Goal: Task Accomplishment & Management: Manage account settings

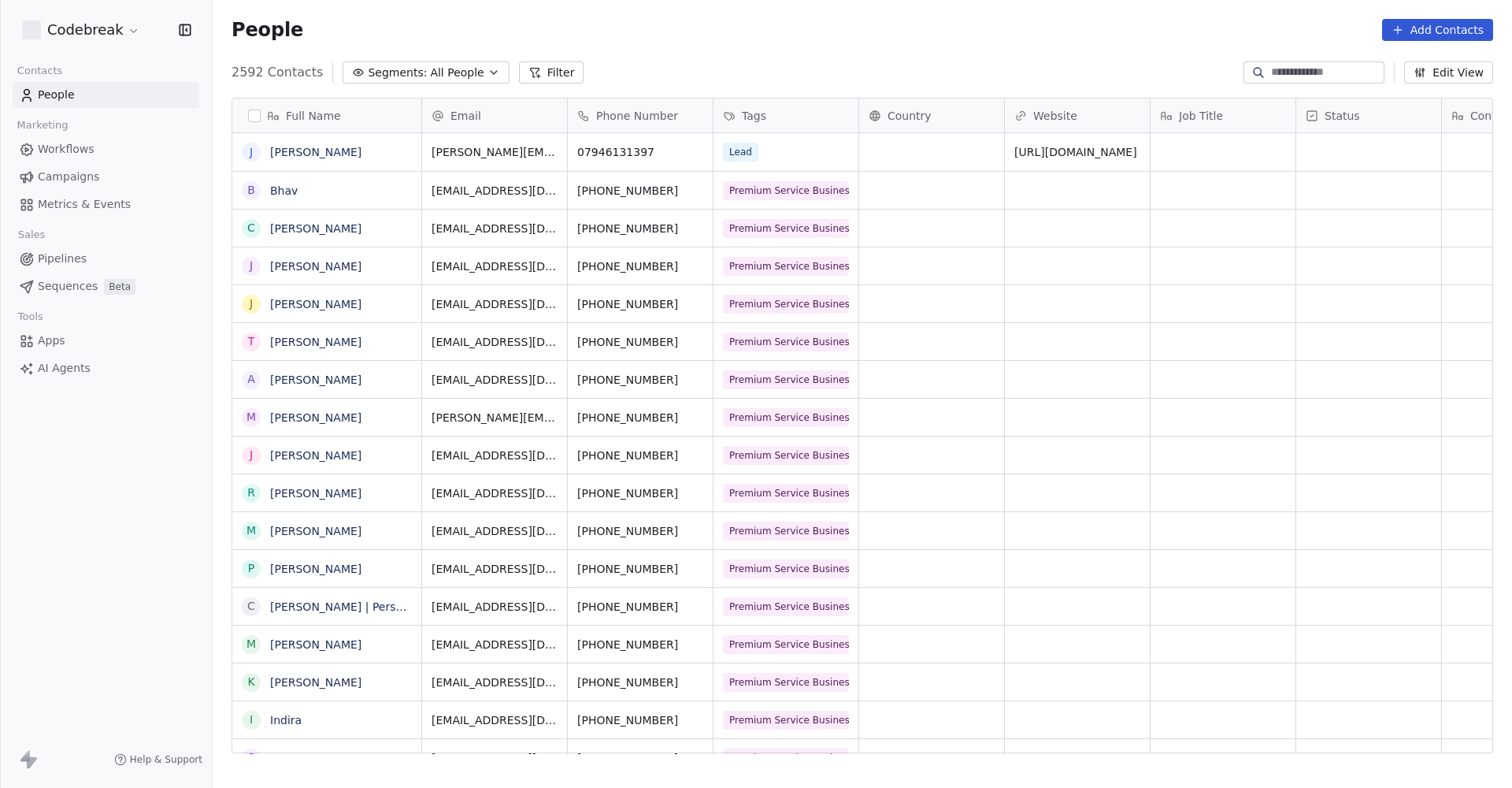
scroll to position [693, 1299]
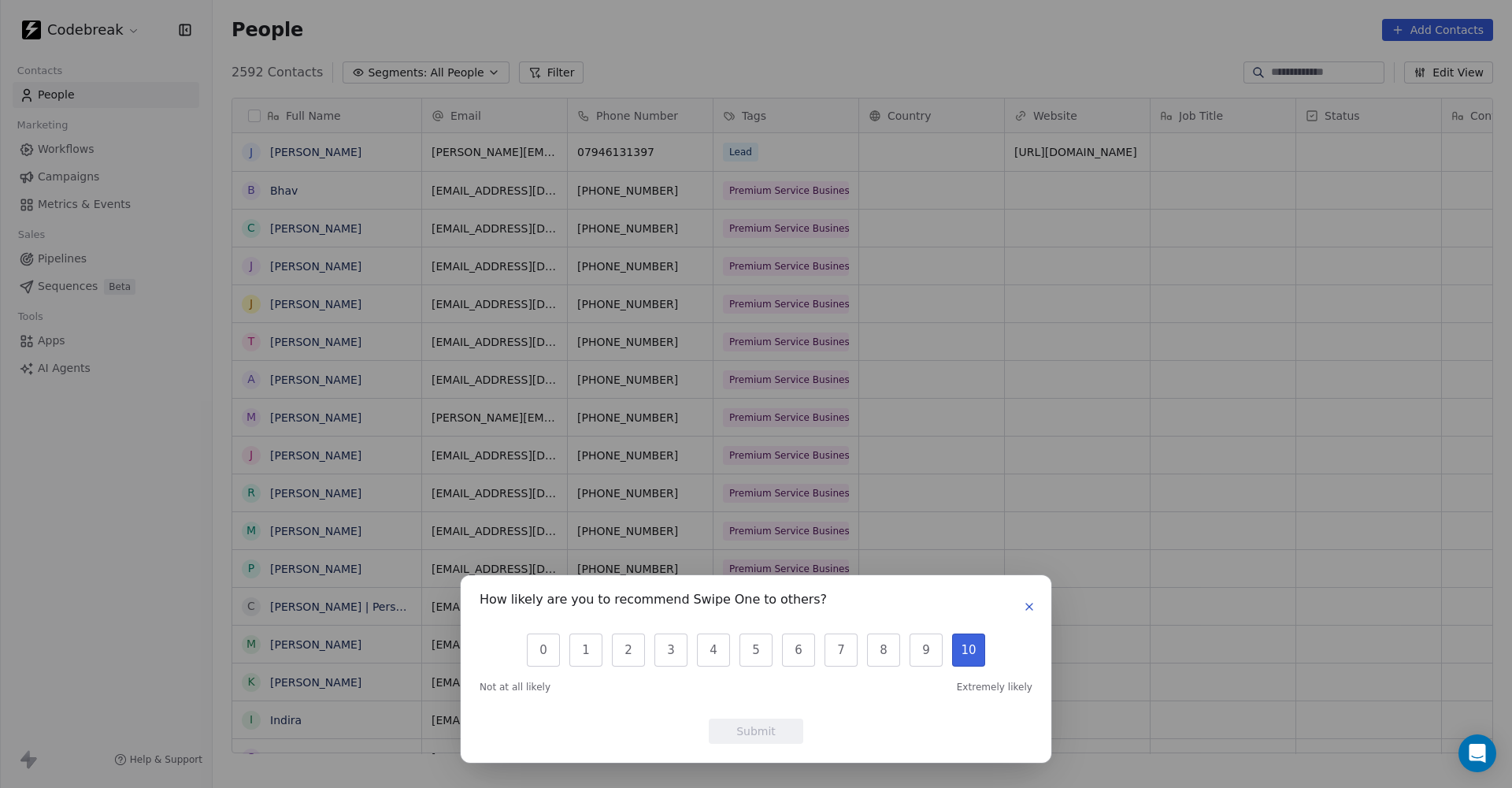
click at [969, 662] on button "10" at bounding box center [969, 649] width 33 height 33
click at [788, 734] on button "Submit" at bounding box center [756, 731] width 95 height 25
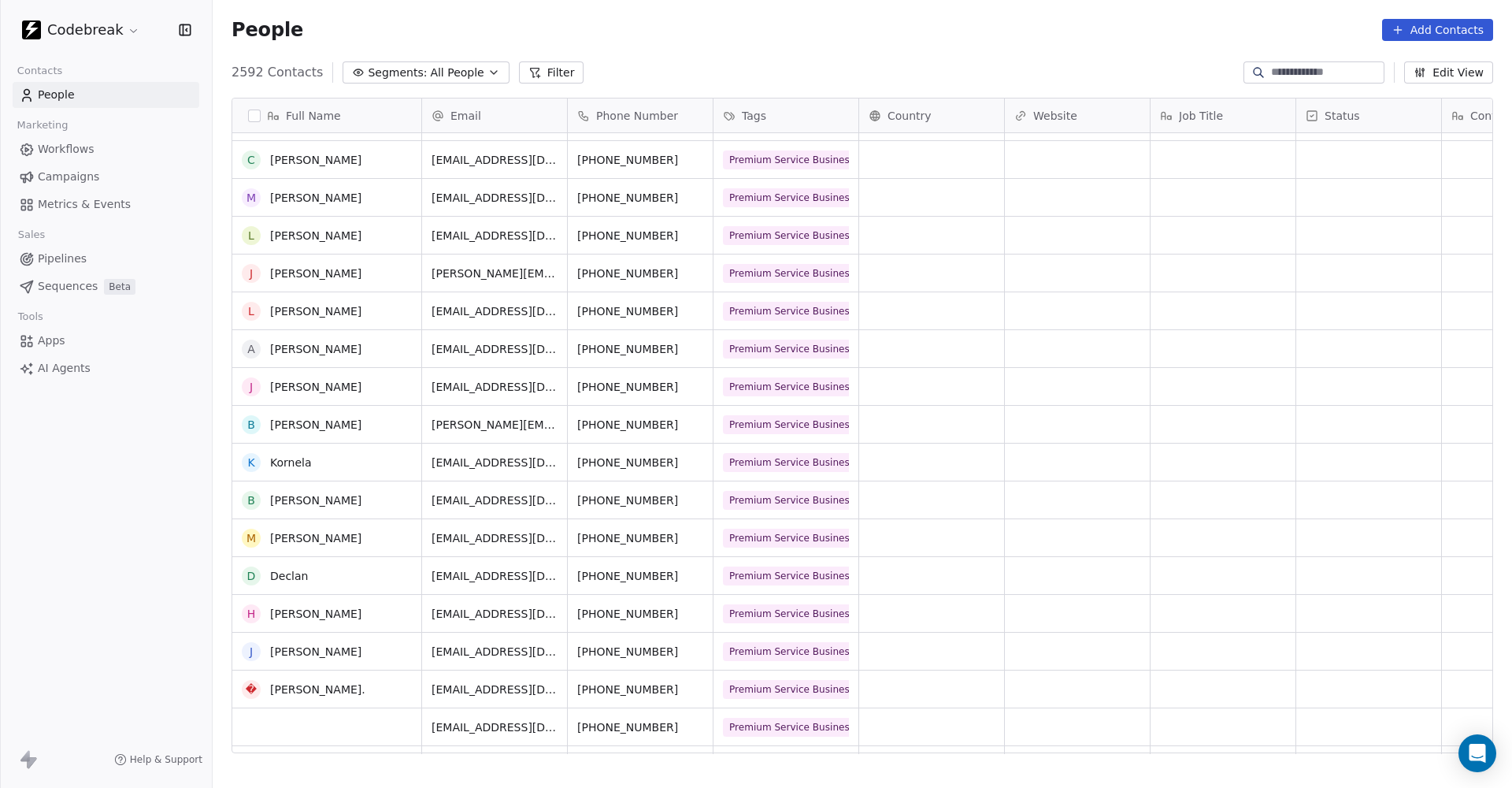
scroll to position [3260, 0]
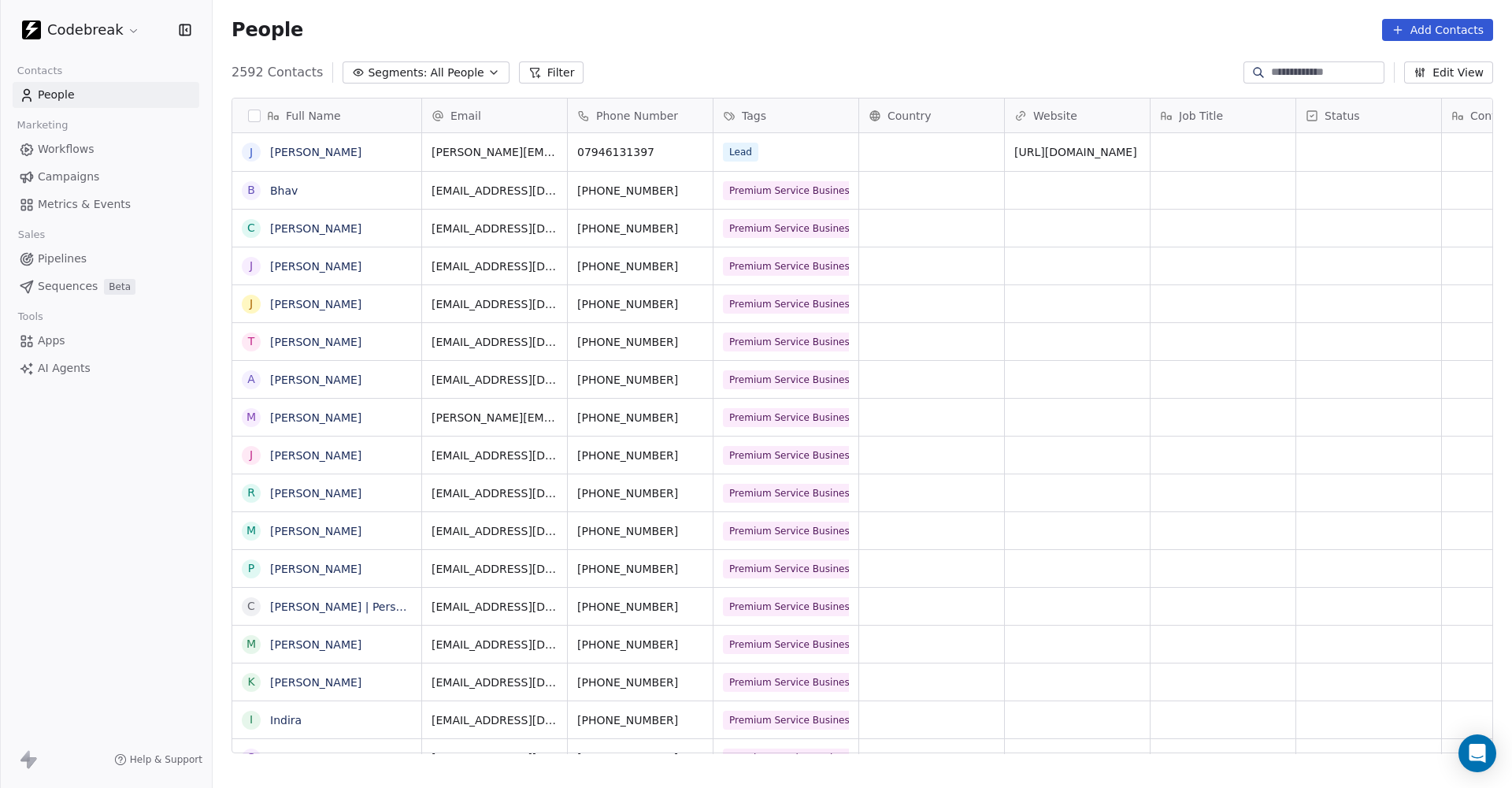
click at [75, 148] on span "Workflows" at bounding box center [66, 150] width 56 height 17
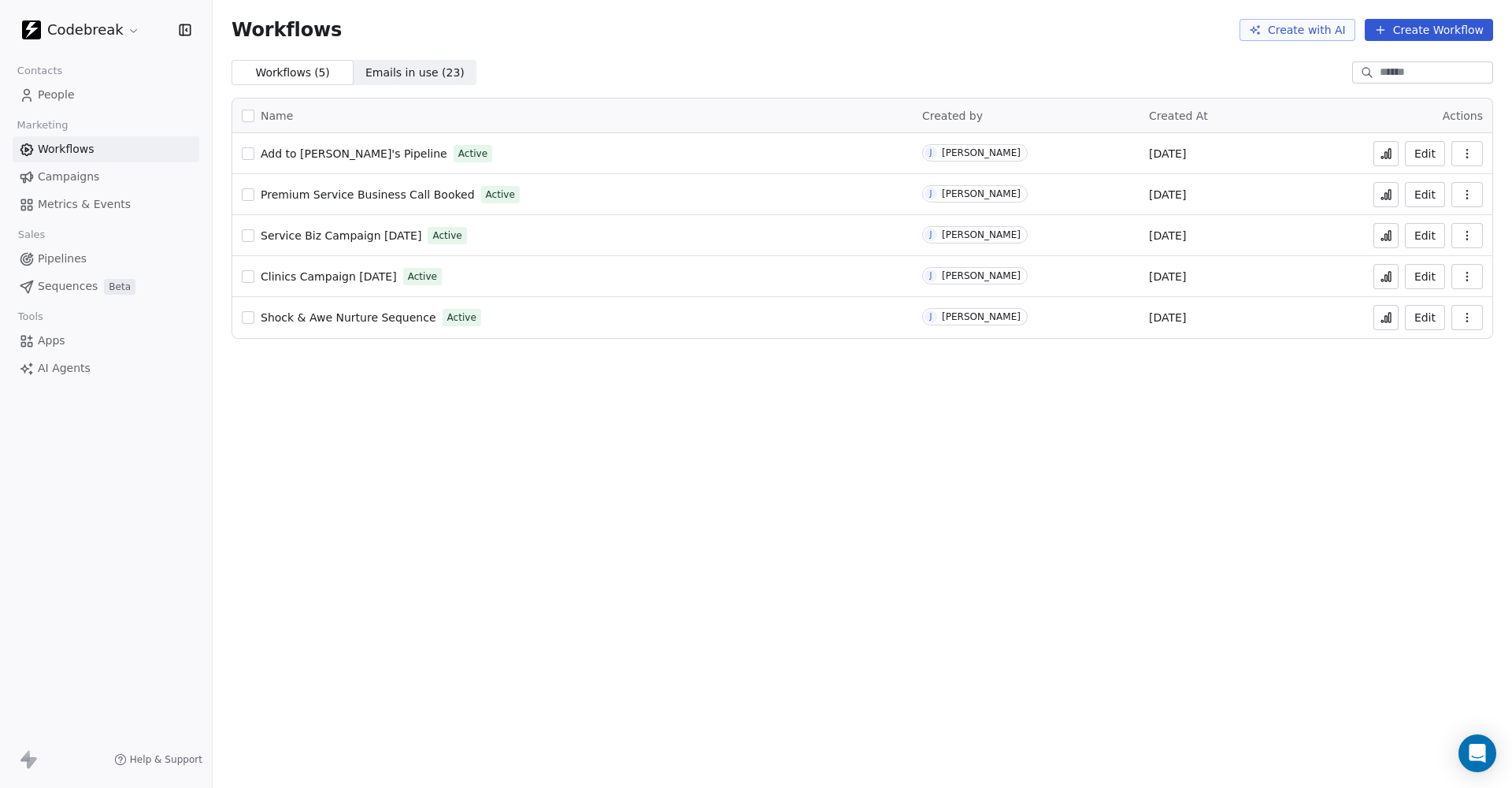
click at [18, 173] on link "Campaigns" at bounding box center [105, 177] width 187 height 26
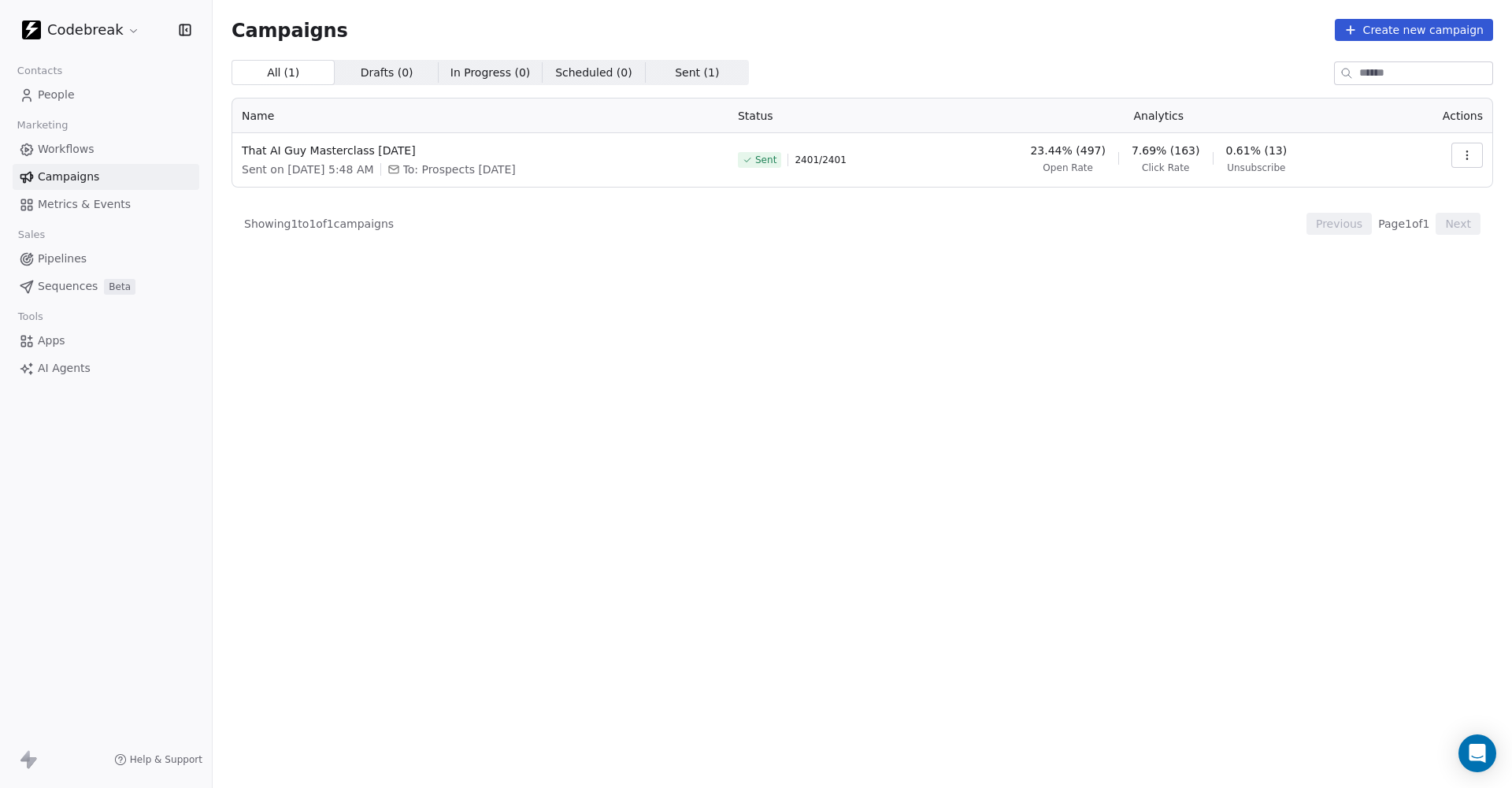
click at [100, 211] on span "Metrics & Events" at bounding box center [84, 205] width 93 height 17
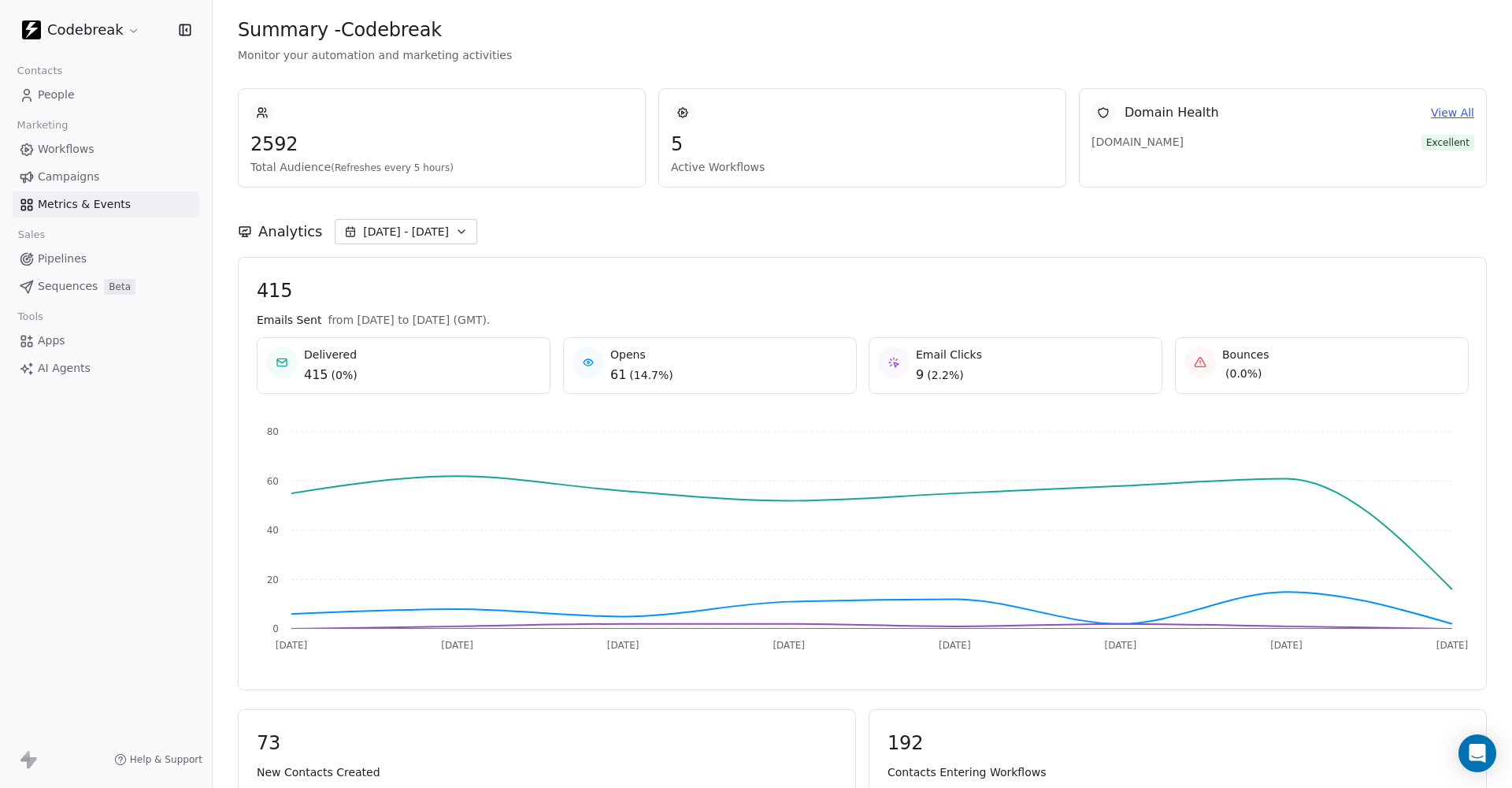
click at [51, 266] on span "Pipelines" at bounding box center [62, 259] width 49 height 17
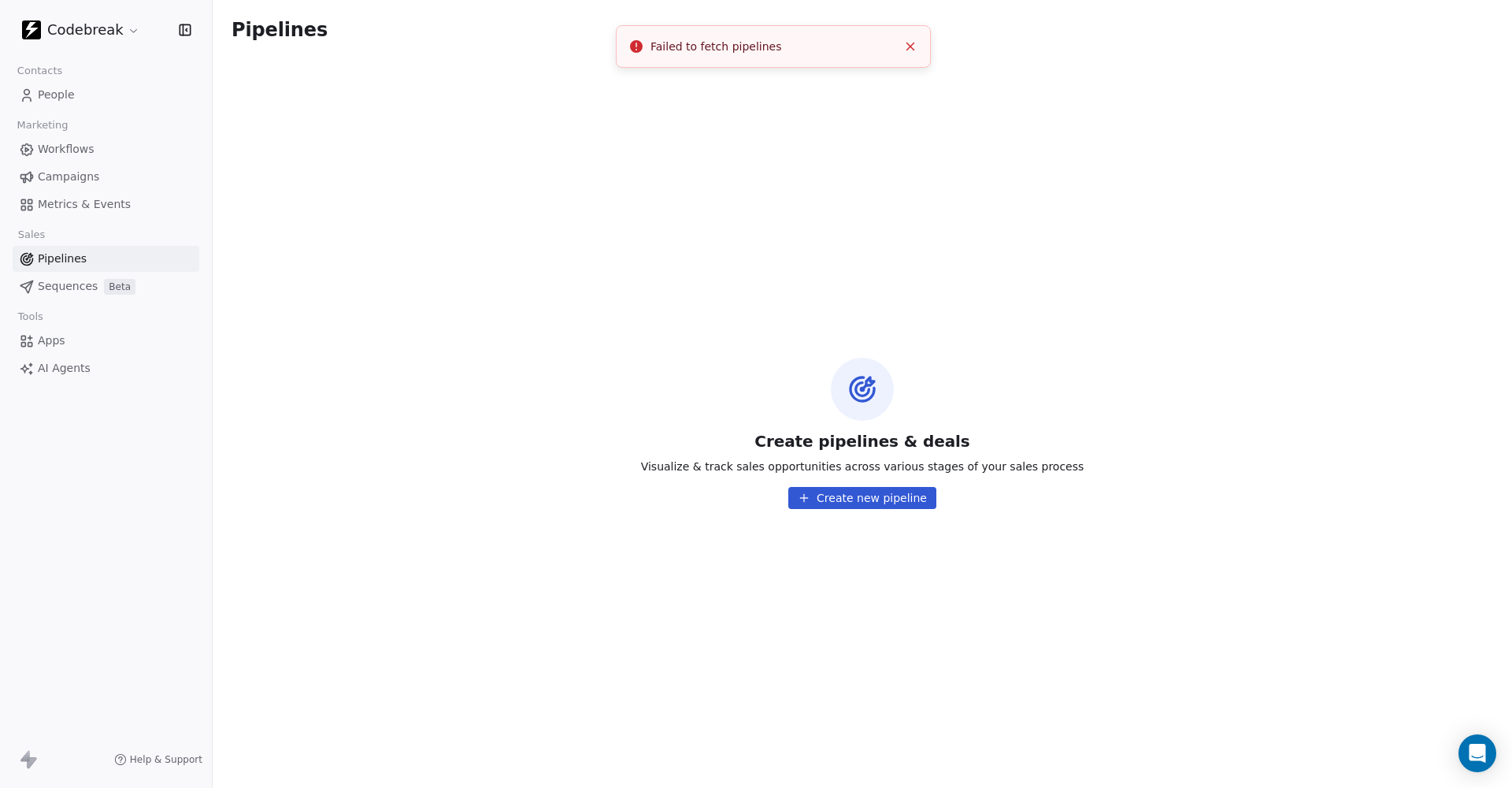
click at [911, 49] on icon "Close toast" at bounding box center [910, 46] width 14 height 14
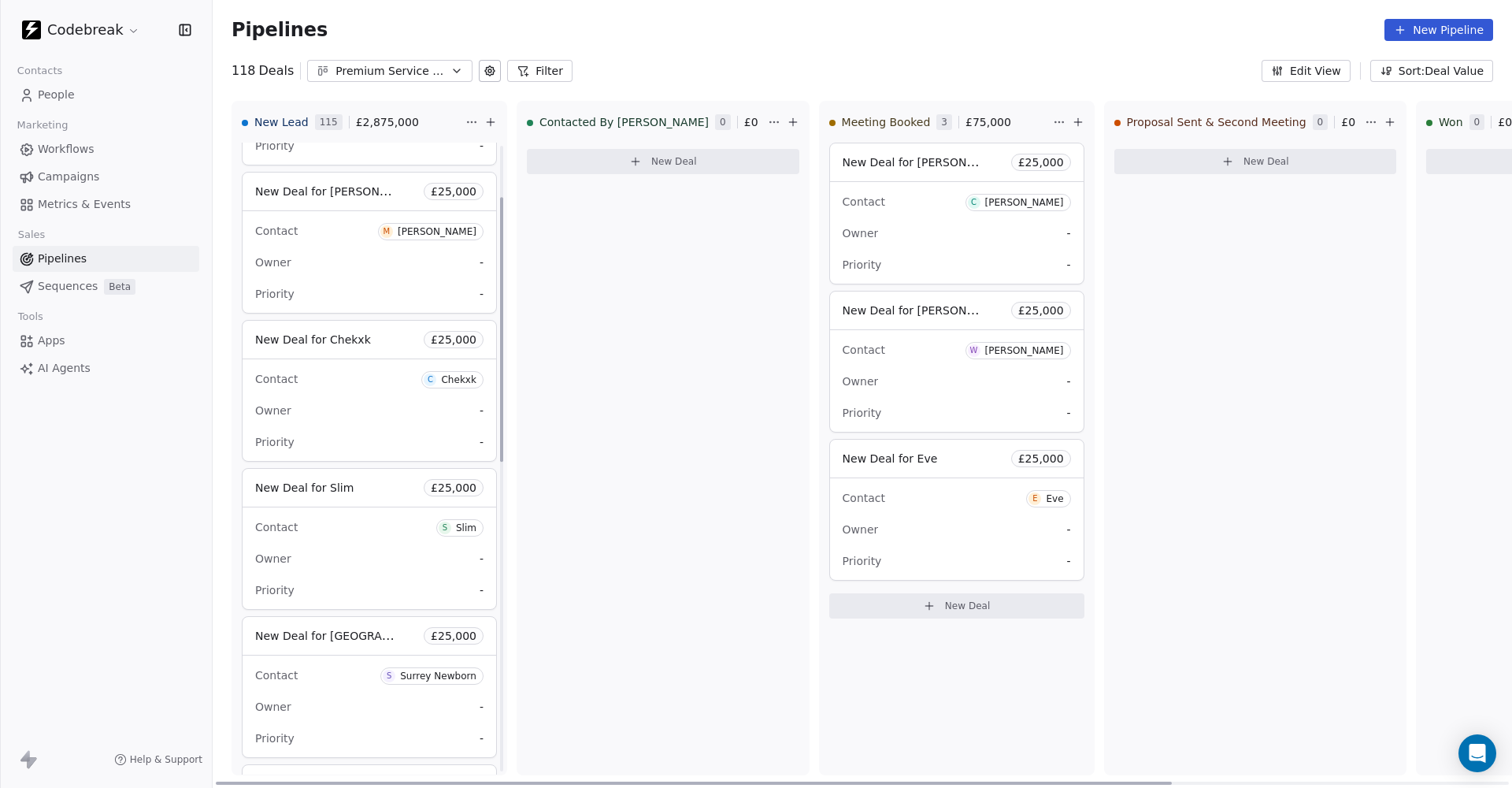
scroll to position [124, 0]
click at [323, 326] on span "New Deal for Chekxk" at bounding box center [312, 335] width 116 height 19
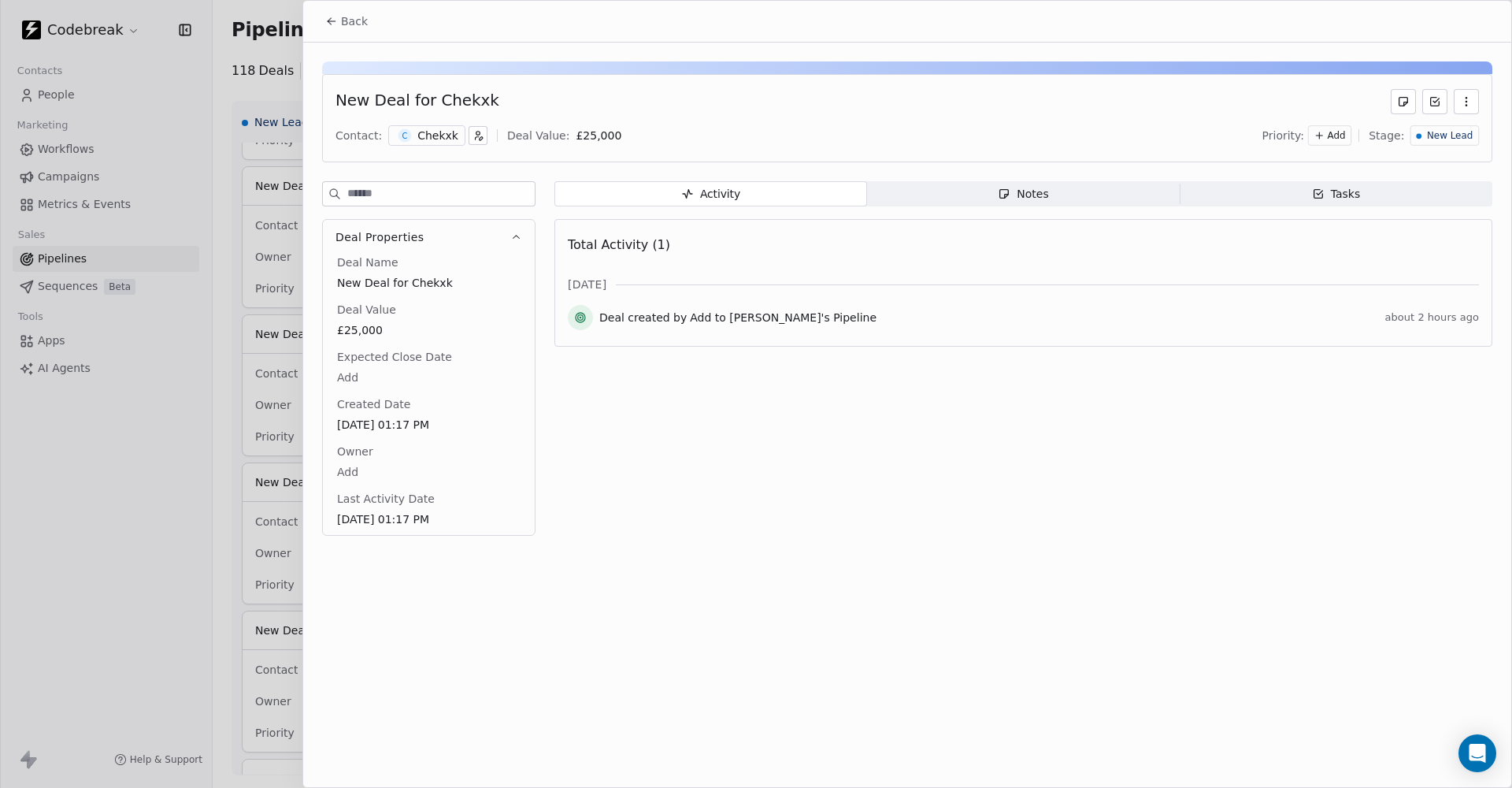
click at [1135, 188] on span "Notes Notes" at bounding box center [1023, 194] width 313 height 25
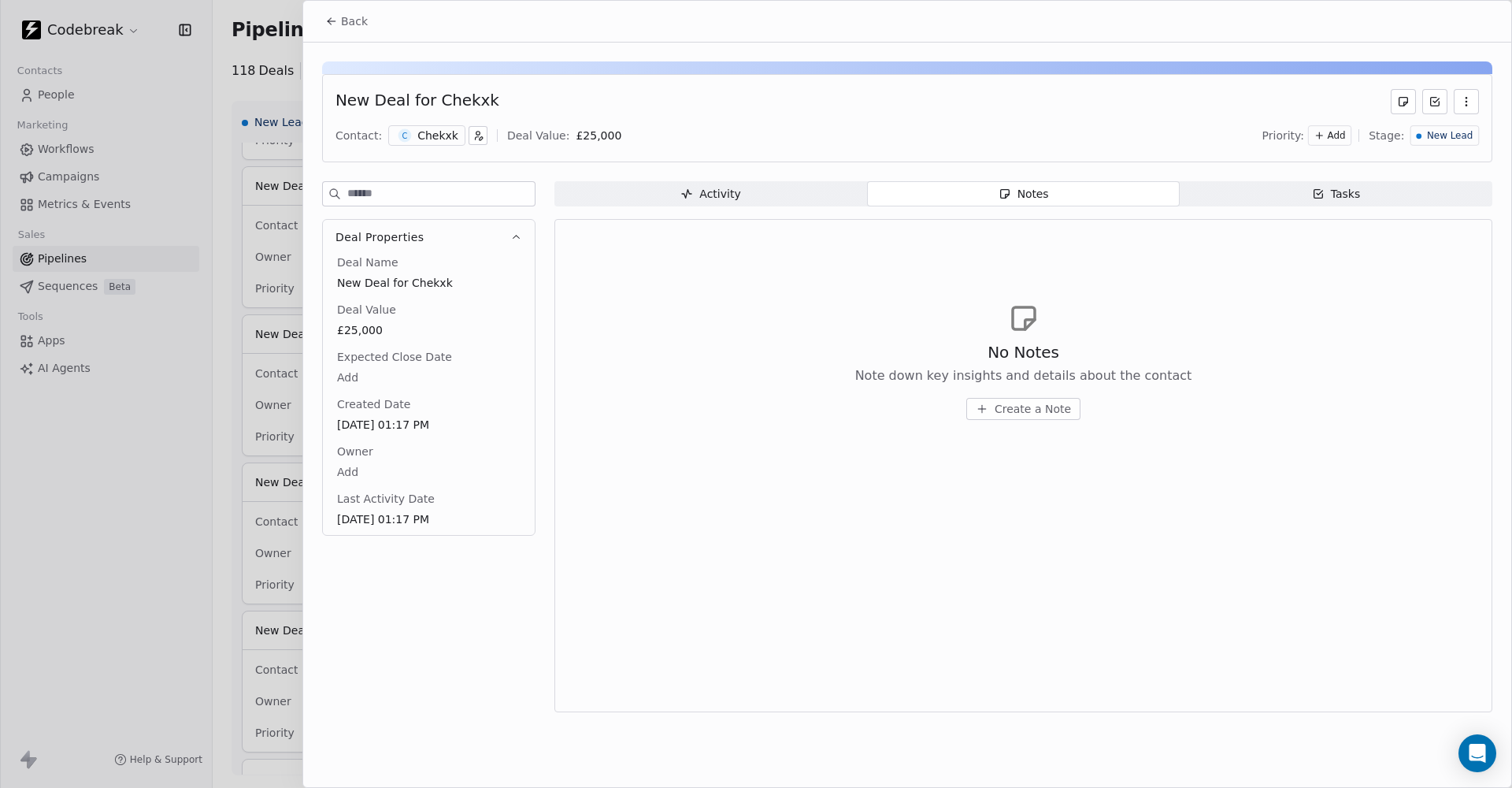
click at [705, 201] on div "Activity" at bounding box center [711, 195] width 60 height 17
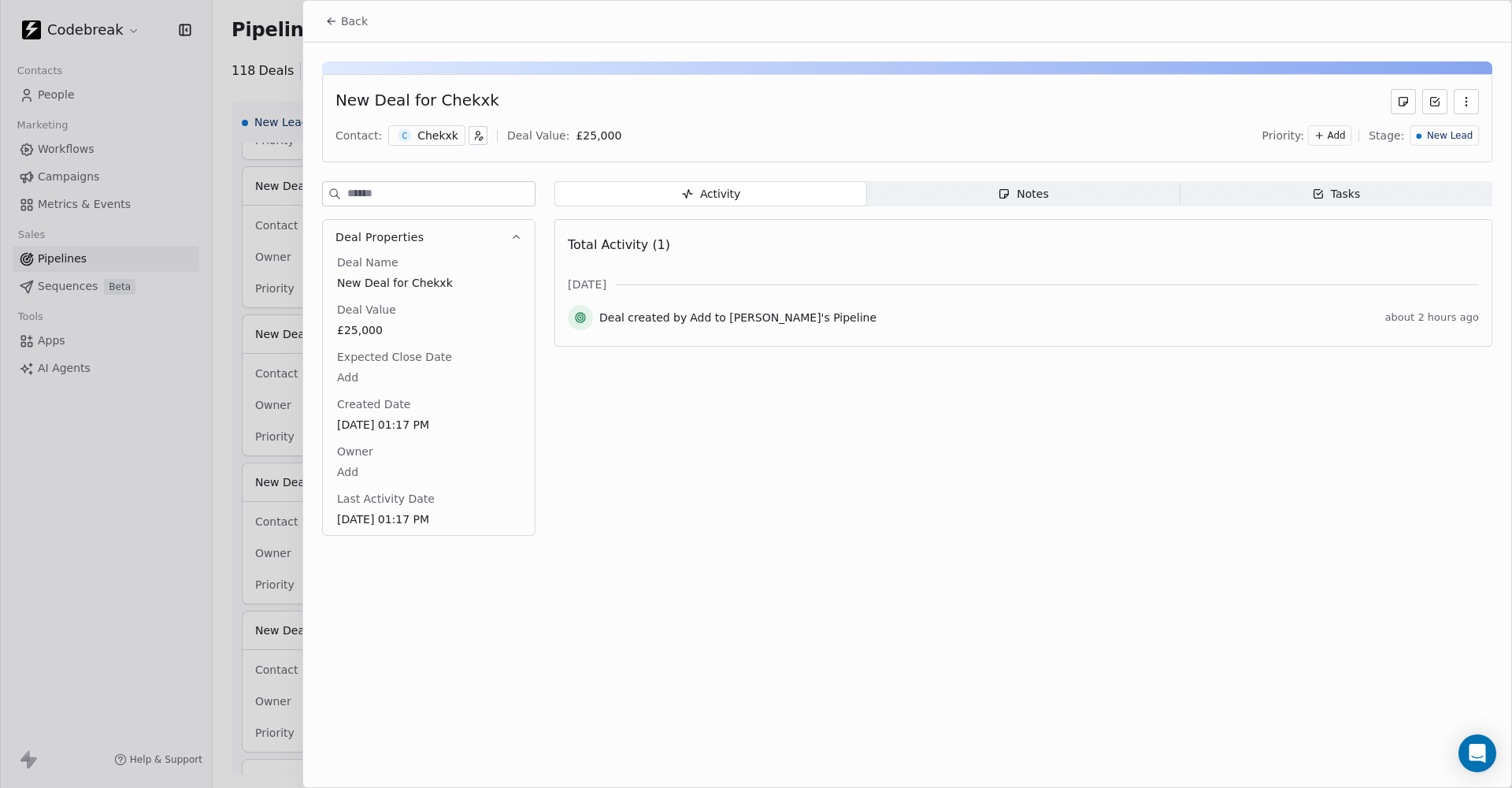
click at [1350, 204] on span "Tasks Tasks" at bounding box center [1336, 194] width 313 height 25
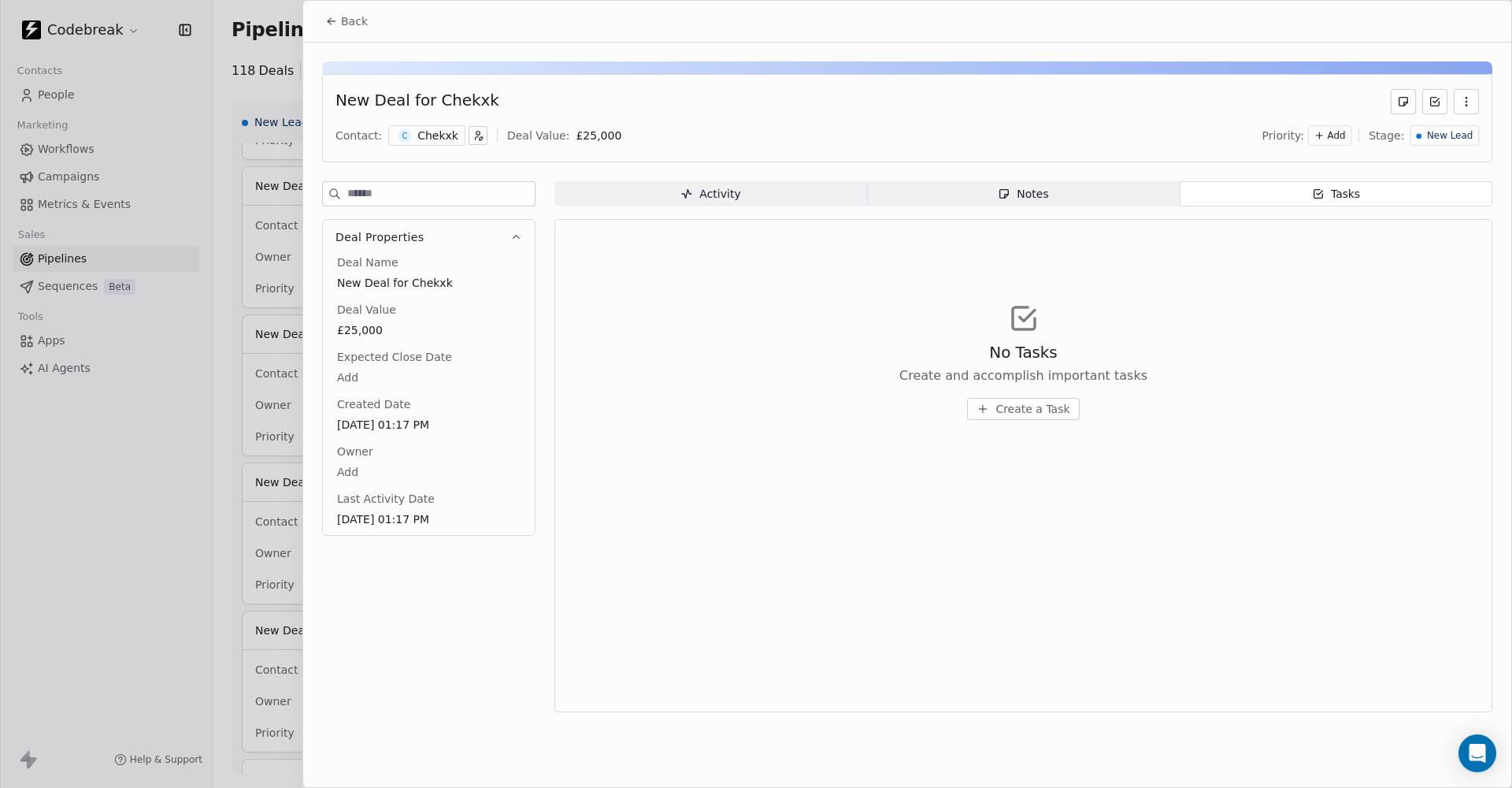
click at [358, 28] on span "Back" at bounding box center [354, 21] width 26 height 16
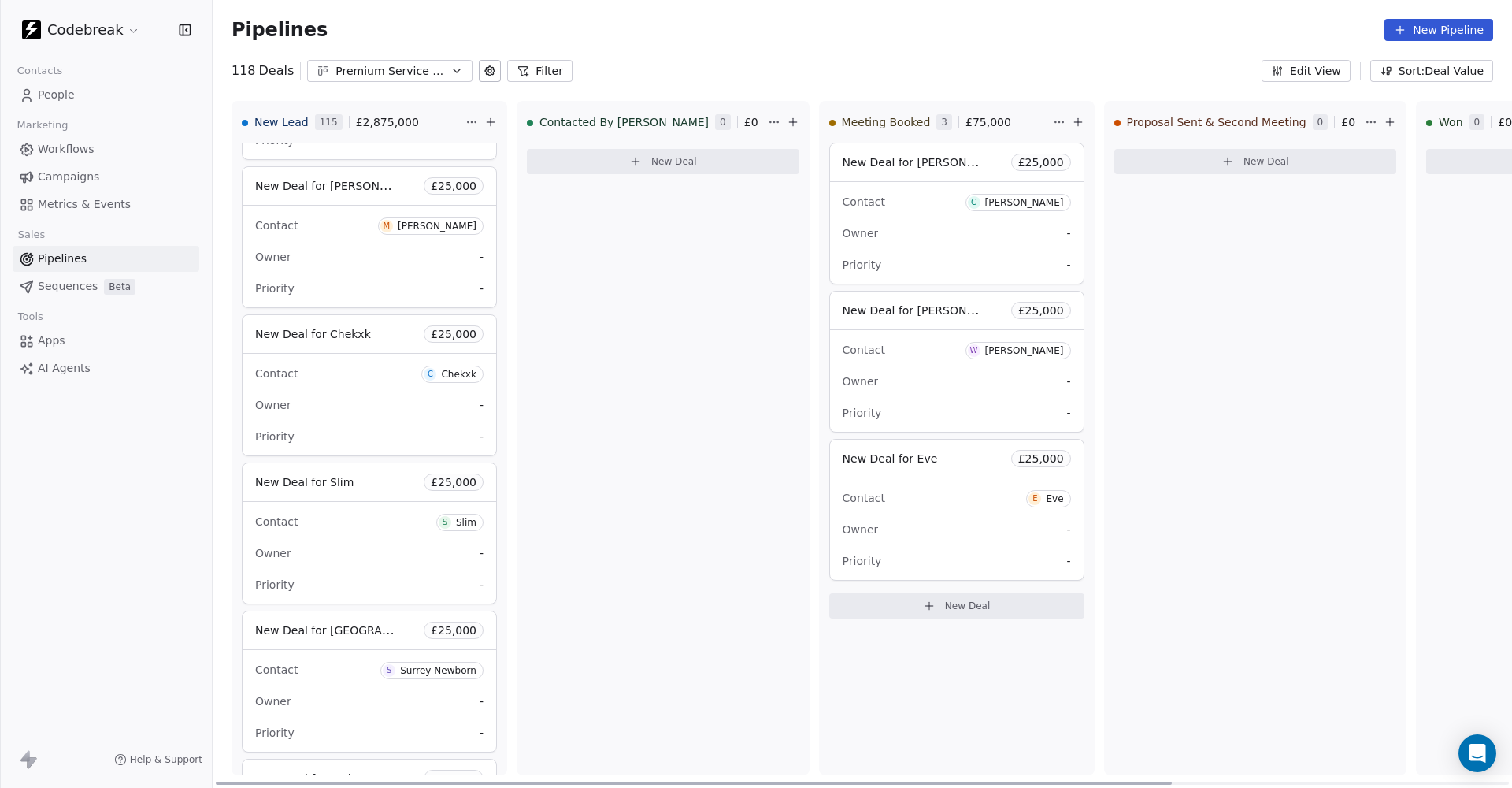
click at [376, 277] on div "Priority -" at bounding box center [369, 288] width 228 height 25
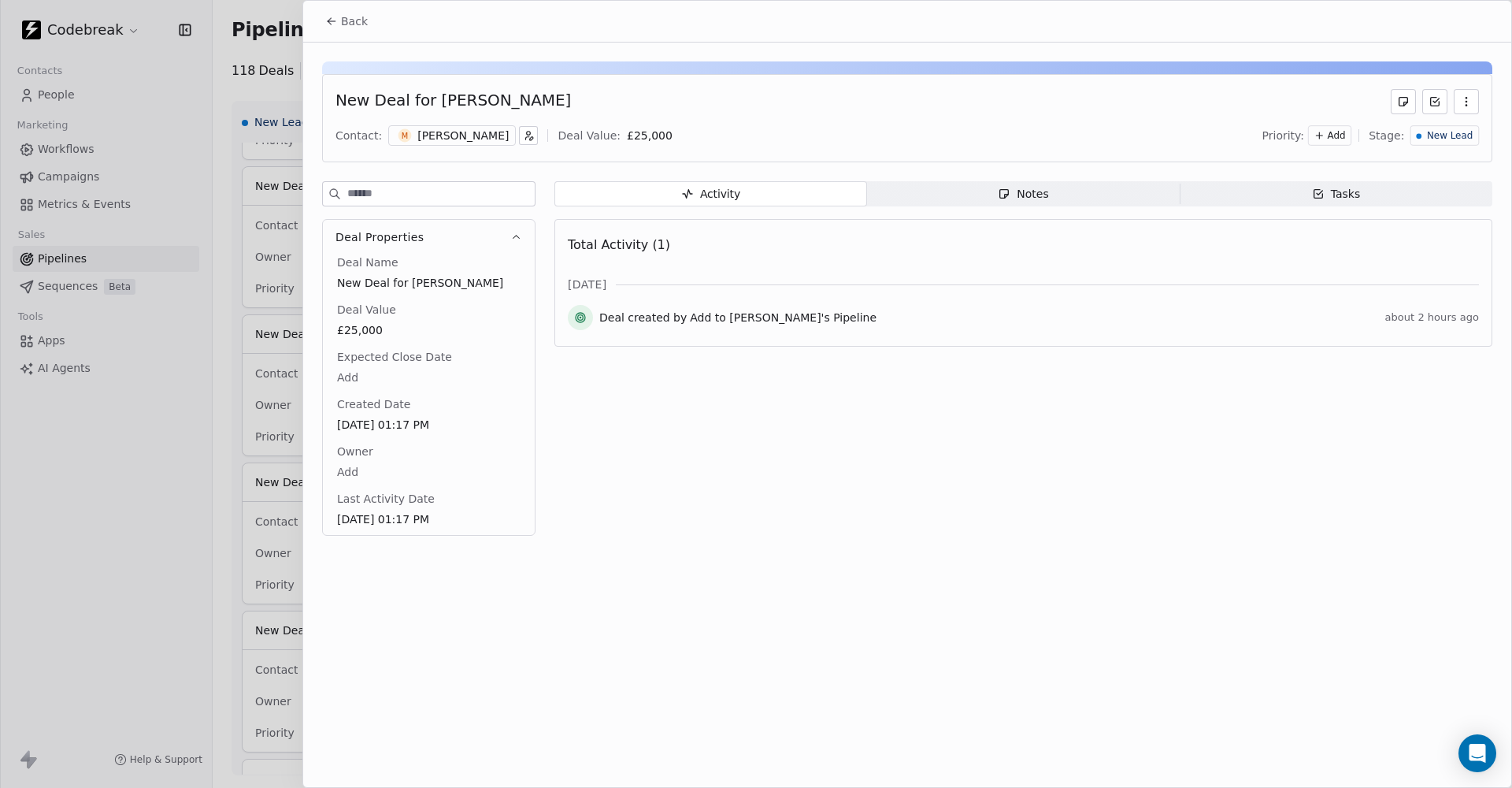
click at [926, 197] on span "Notes Notes" at bounding box center [1023, 194] width 313 height 25
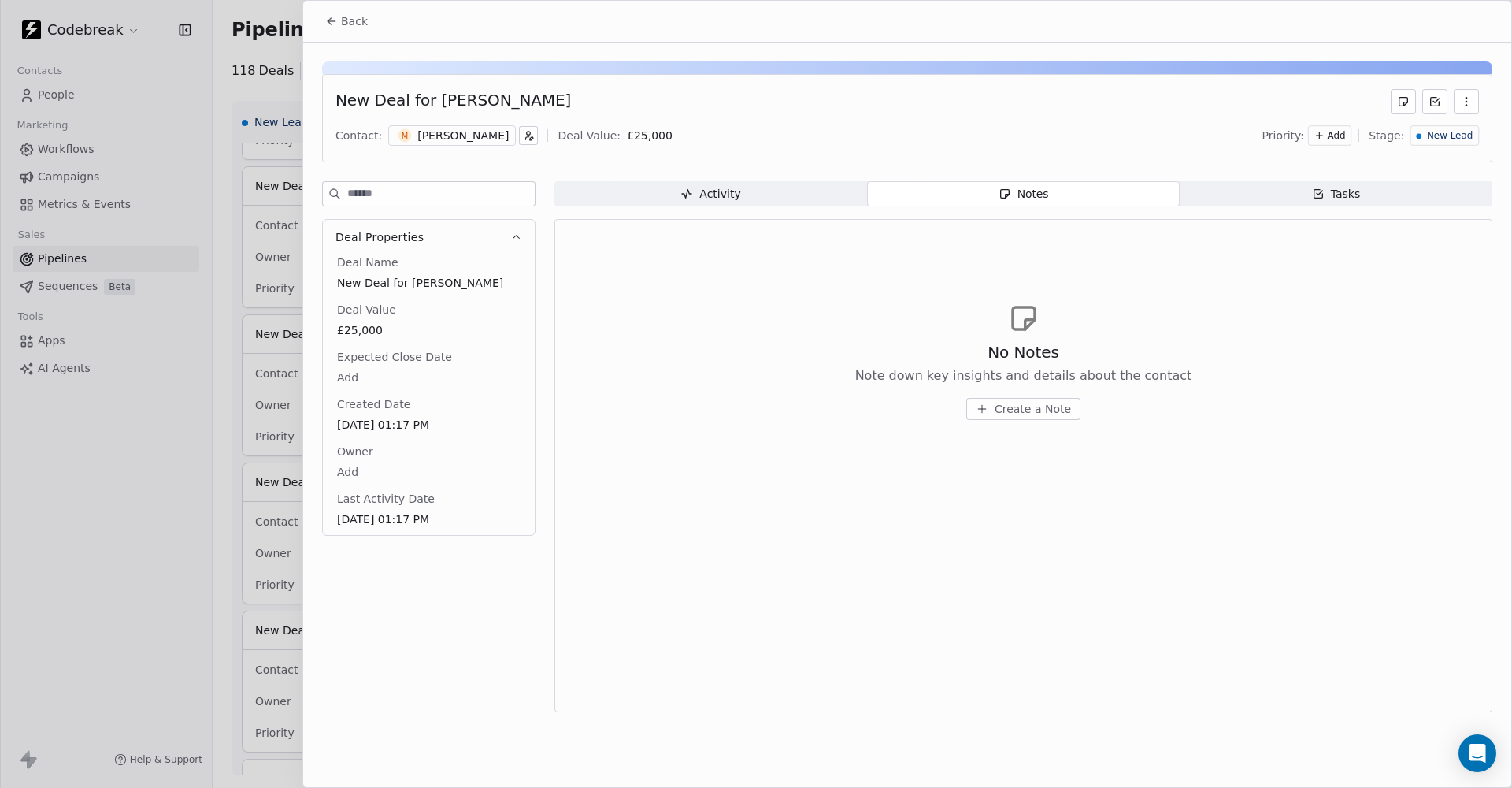
click at [765, 201] on span "Activity Activity" at bounding box center [711, 194] width 313 height 25
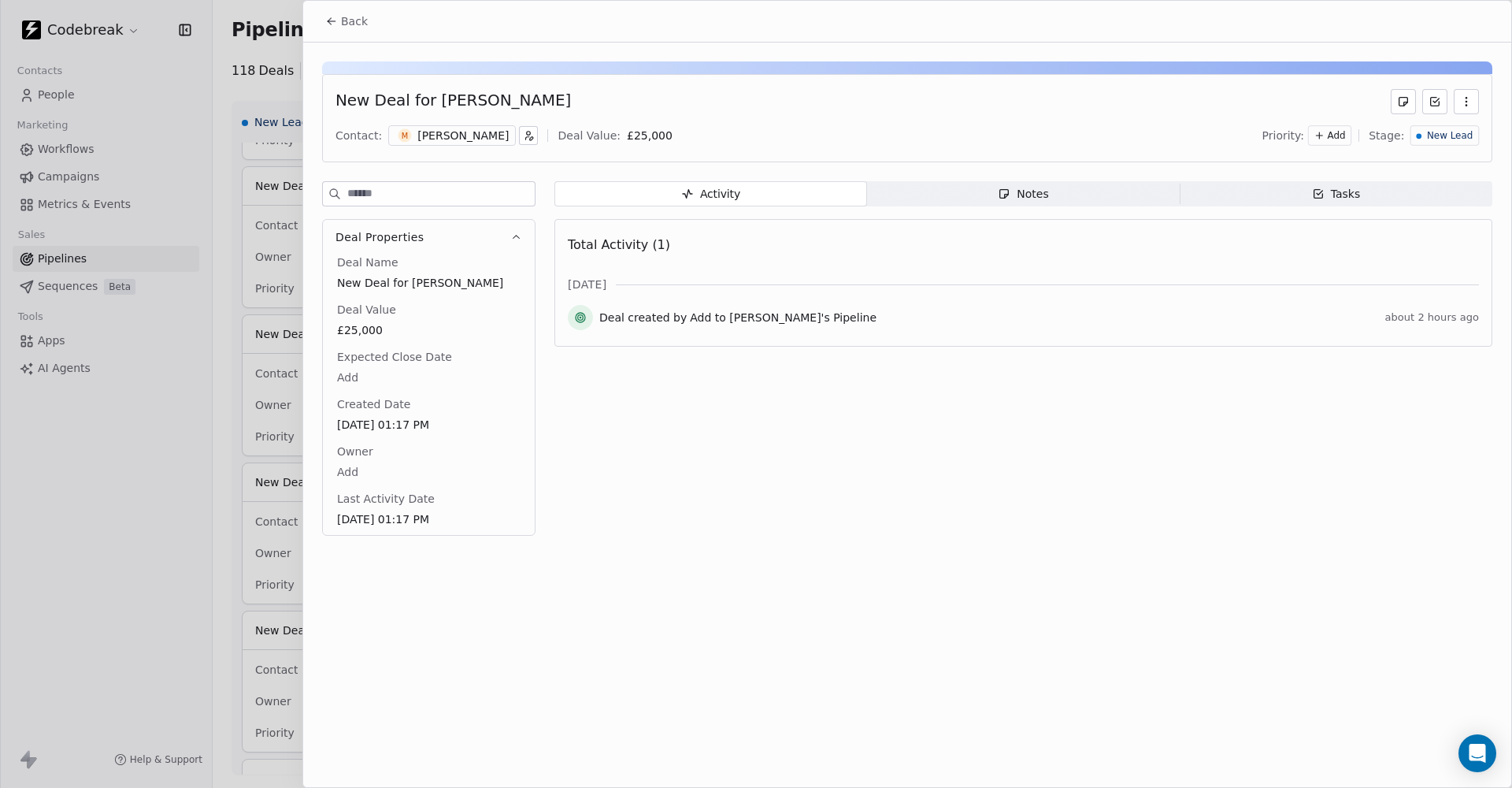
click at [272, 306] on div at bounding box center [756, 394] width 1512 height 788
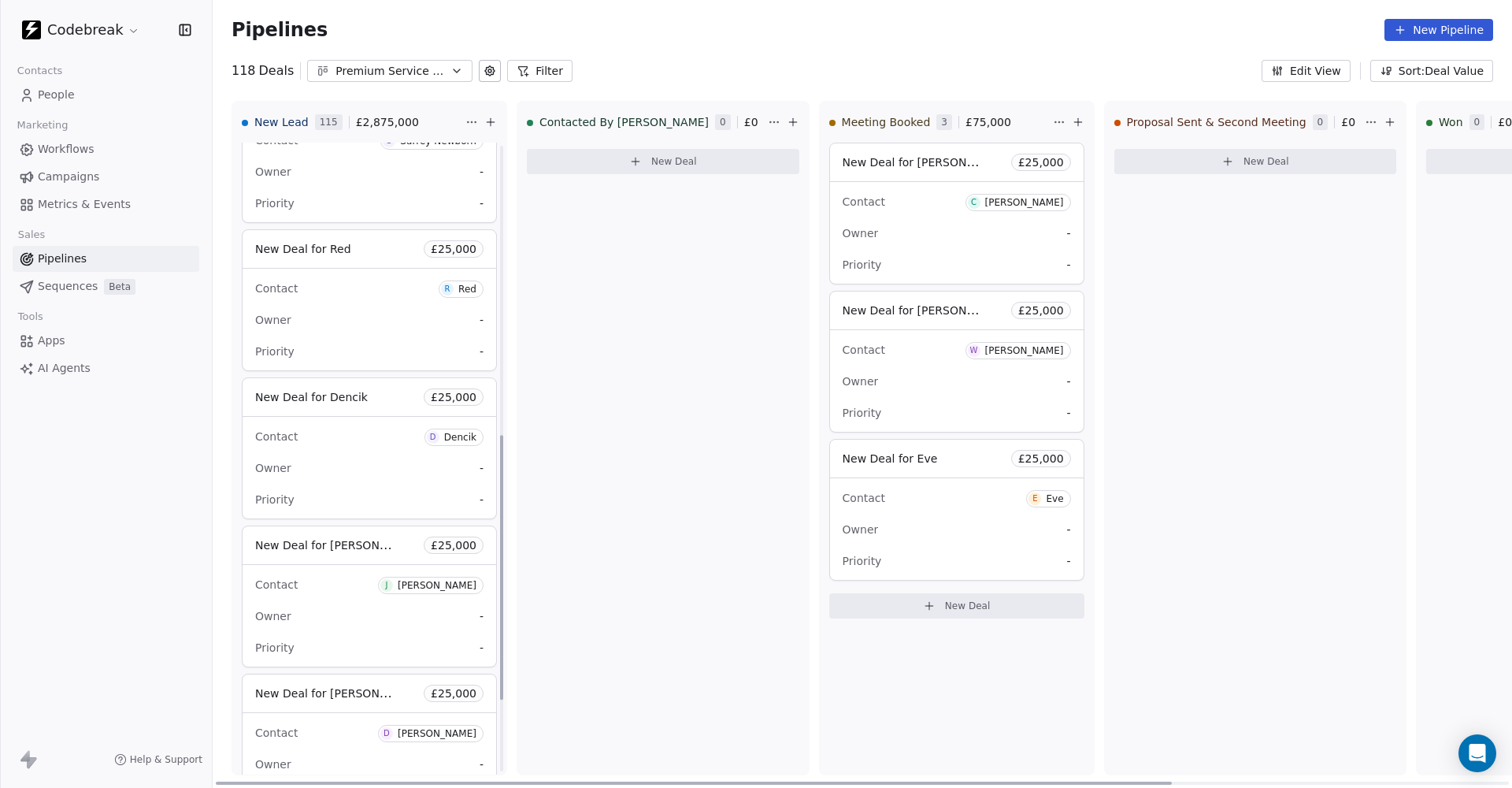
scroll to position [753, 0]
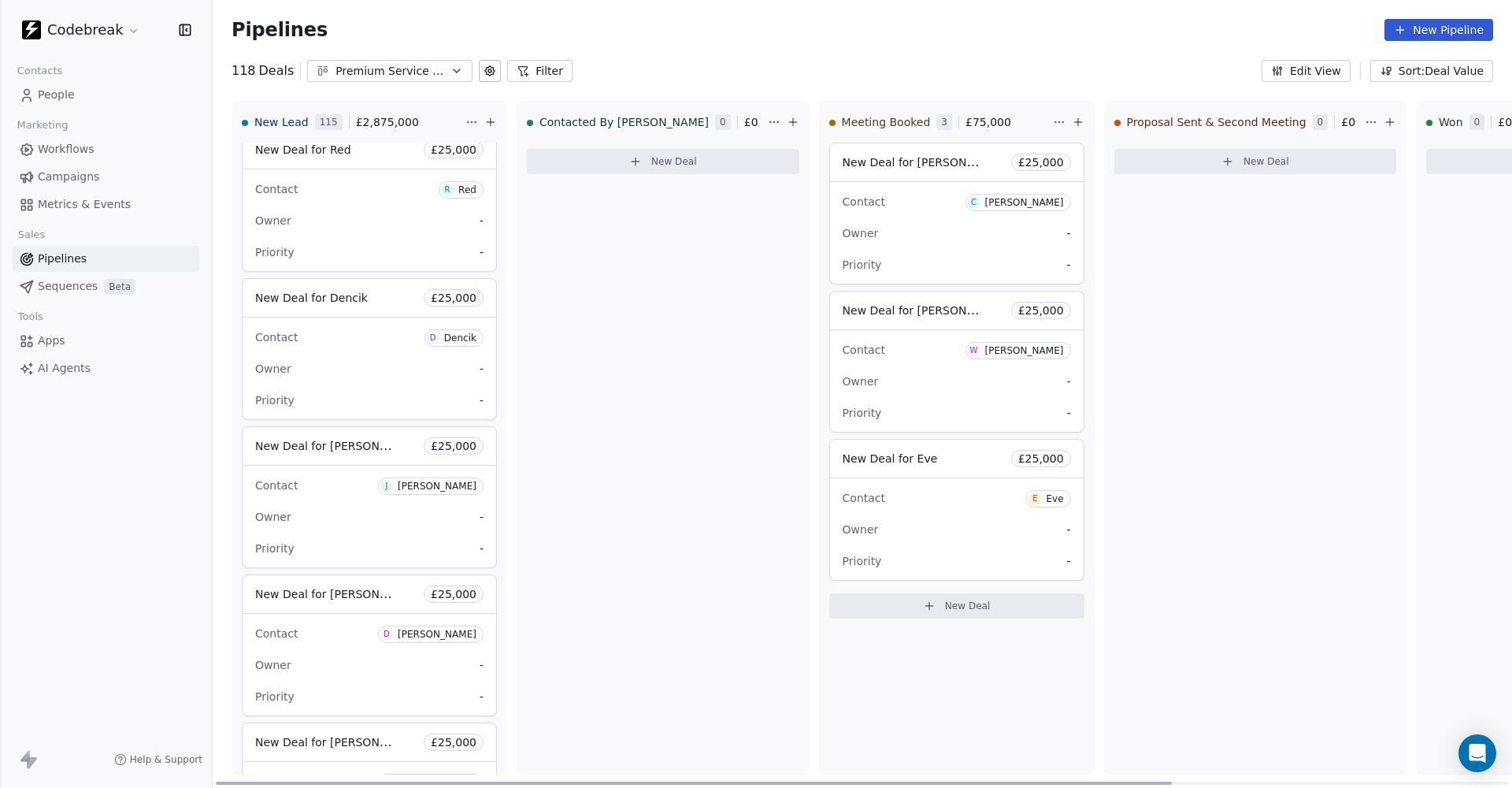
click at [352, 594] on span "New Deal for Damien" at bounding box center [338, 593] width 166 height 15
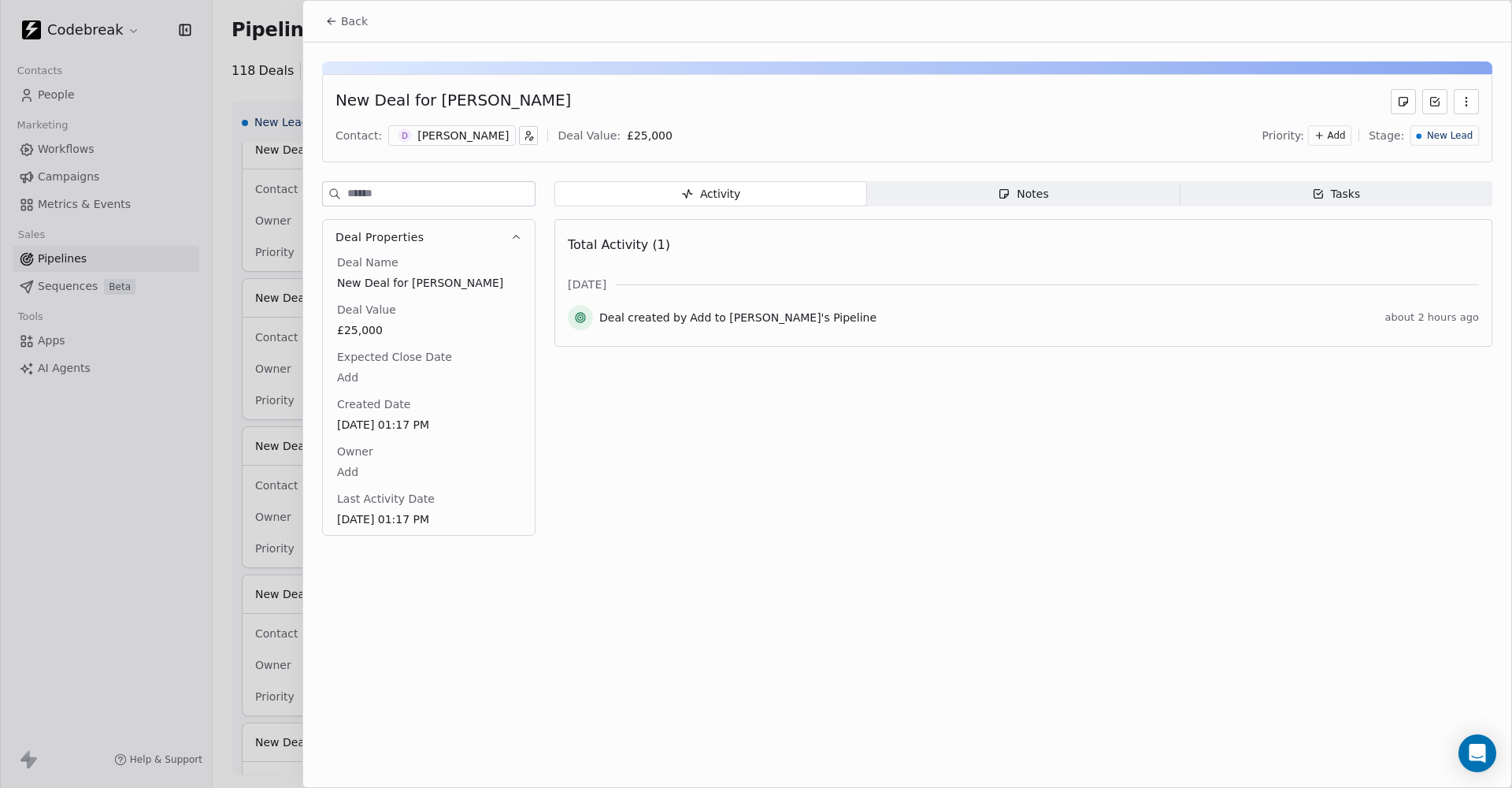
scroll to position [0, 1]
click at [1000, 193] on icon "button" at bounding box center [1003, 193] width 12 height 12
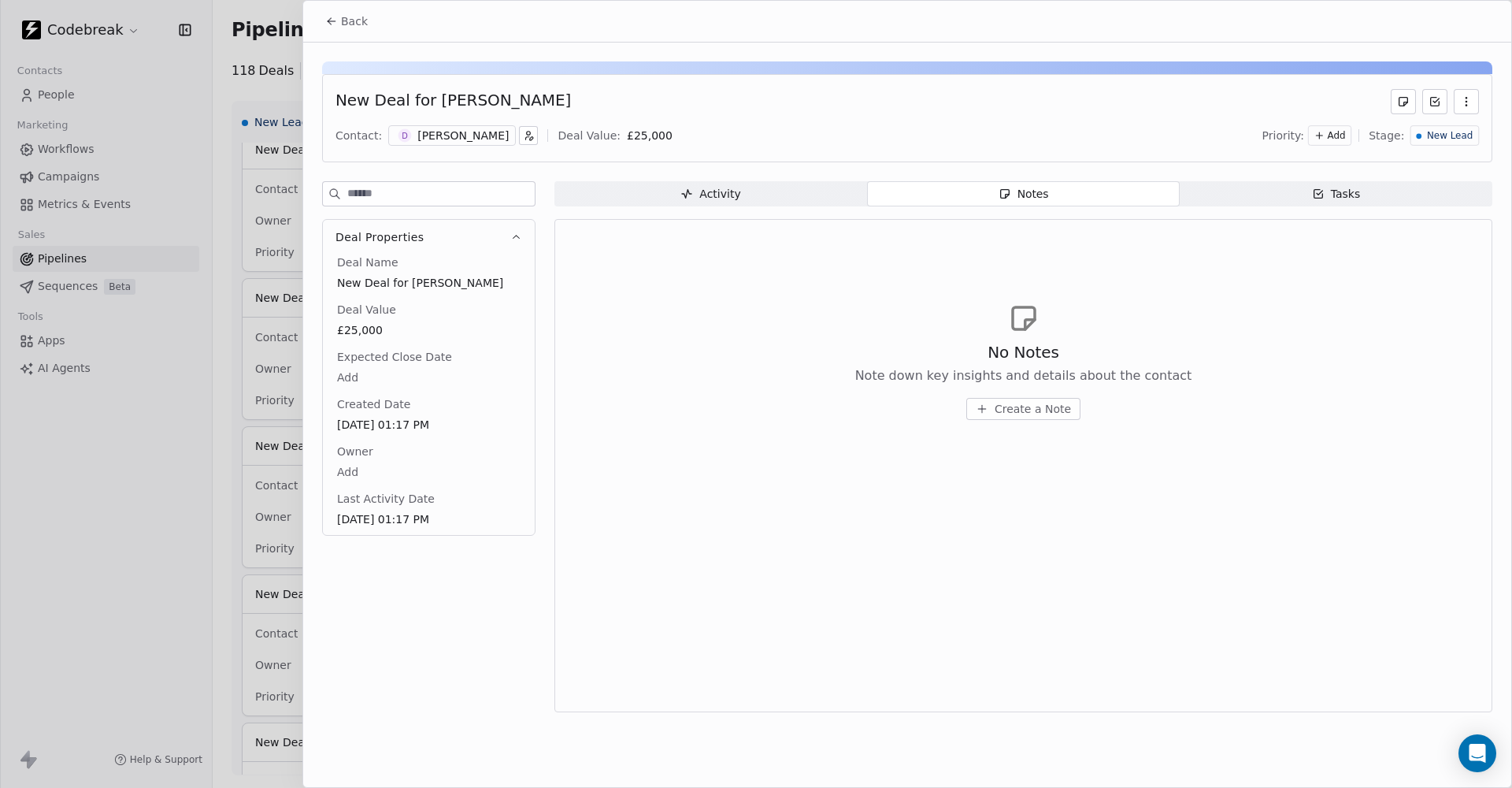
click at [661, 192] on span "Activity Activity" at bounding box center [711, 194] width 313 height 25
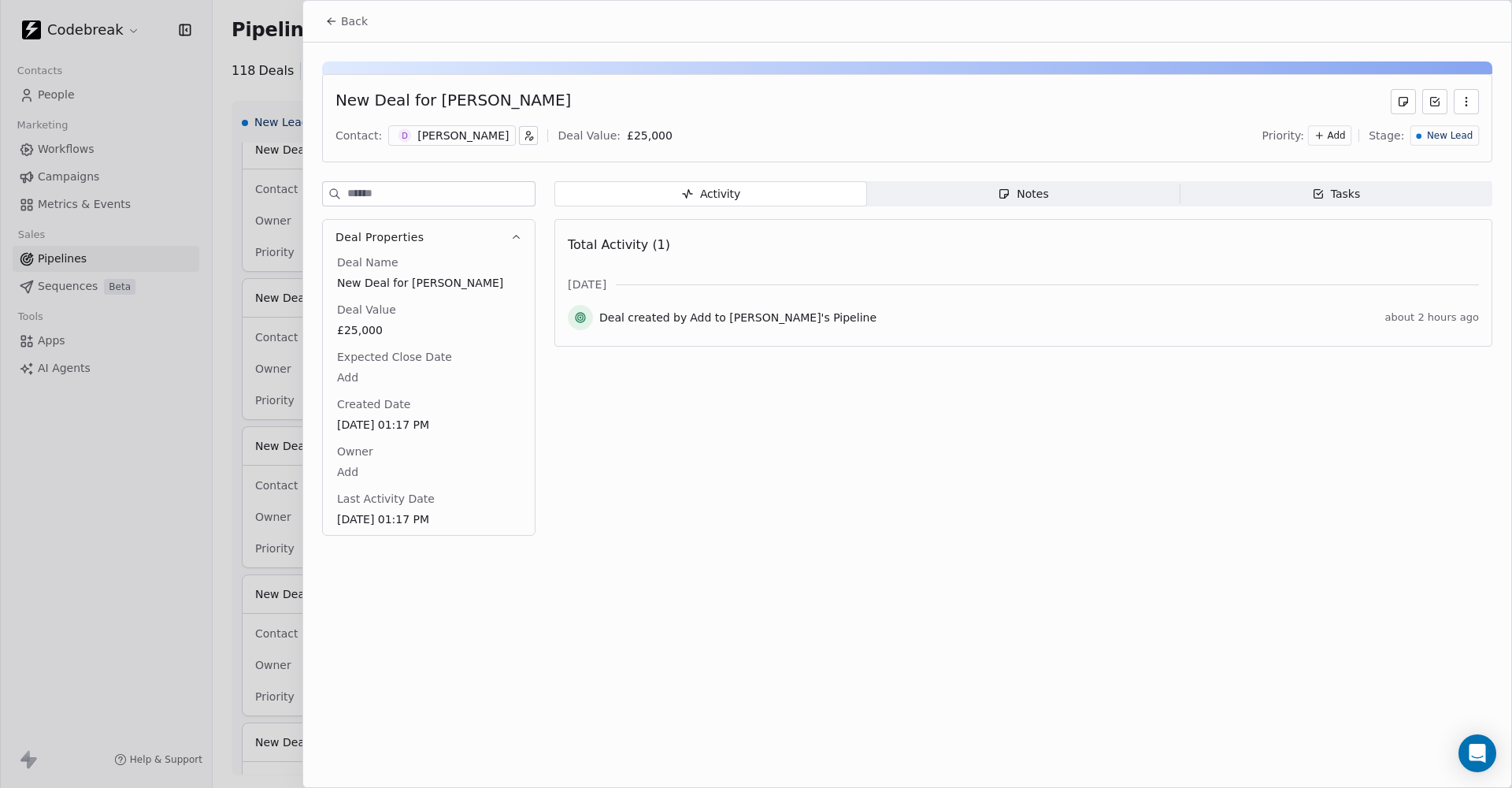
click at [435, 142] on div "[PERSON_NAME]" at bounding box center [463, 135] width 91 height 16
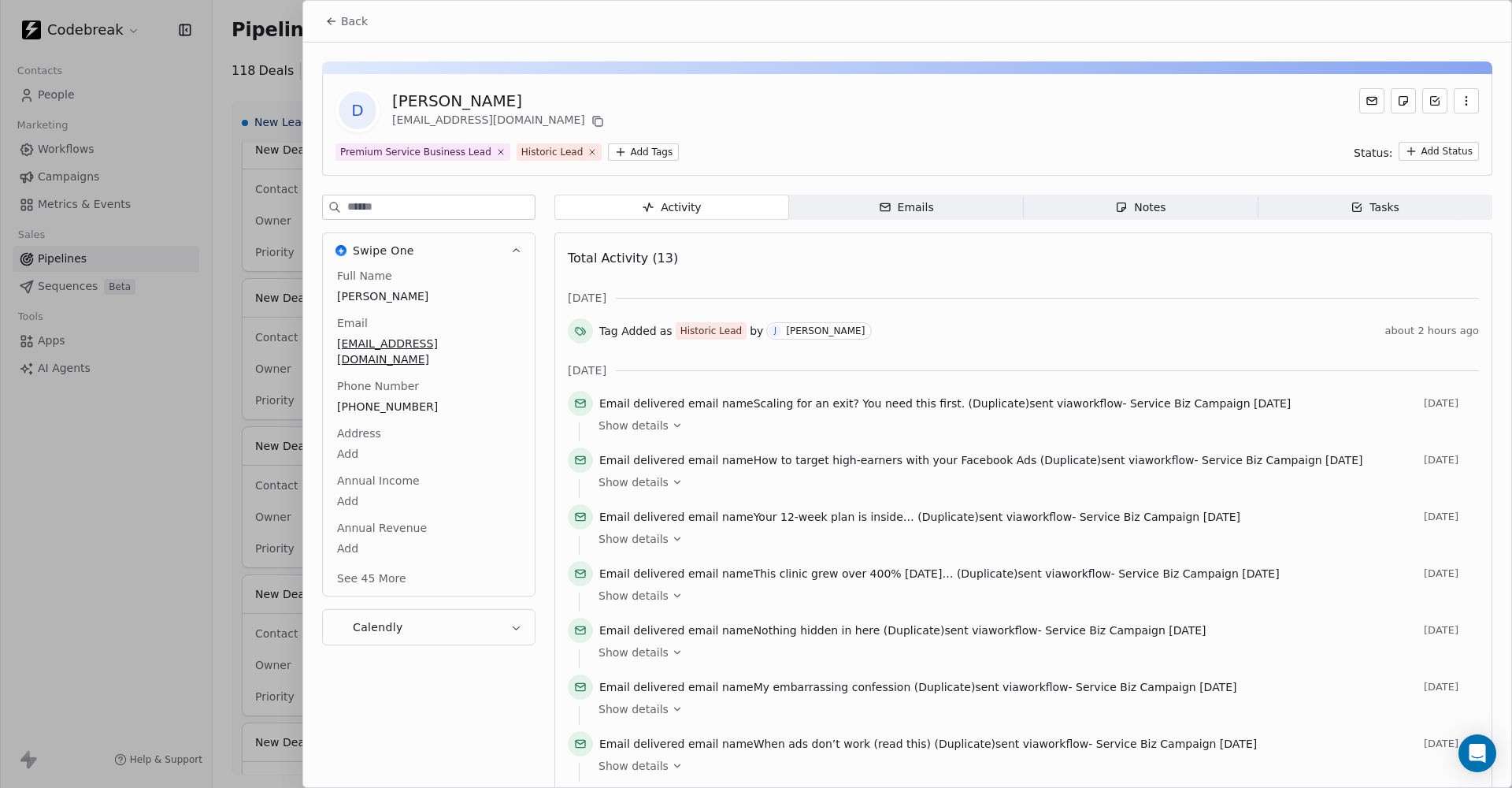
click at [933, 203] on span "Emails Emails" at bounding box center [906, 207] width 235 height 25
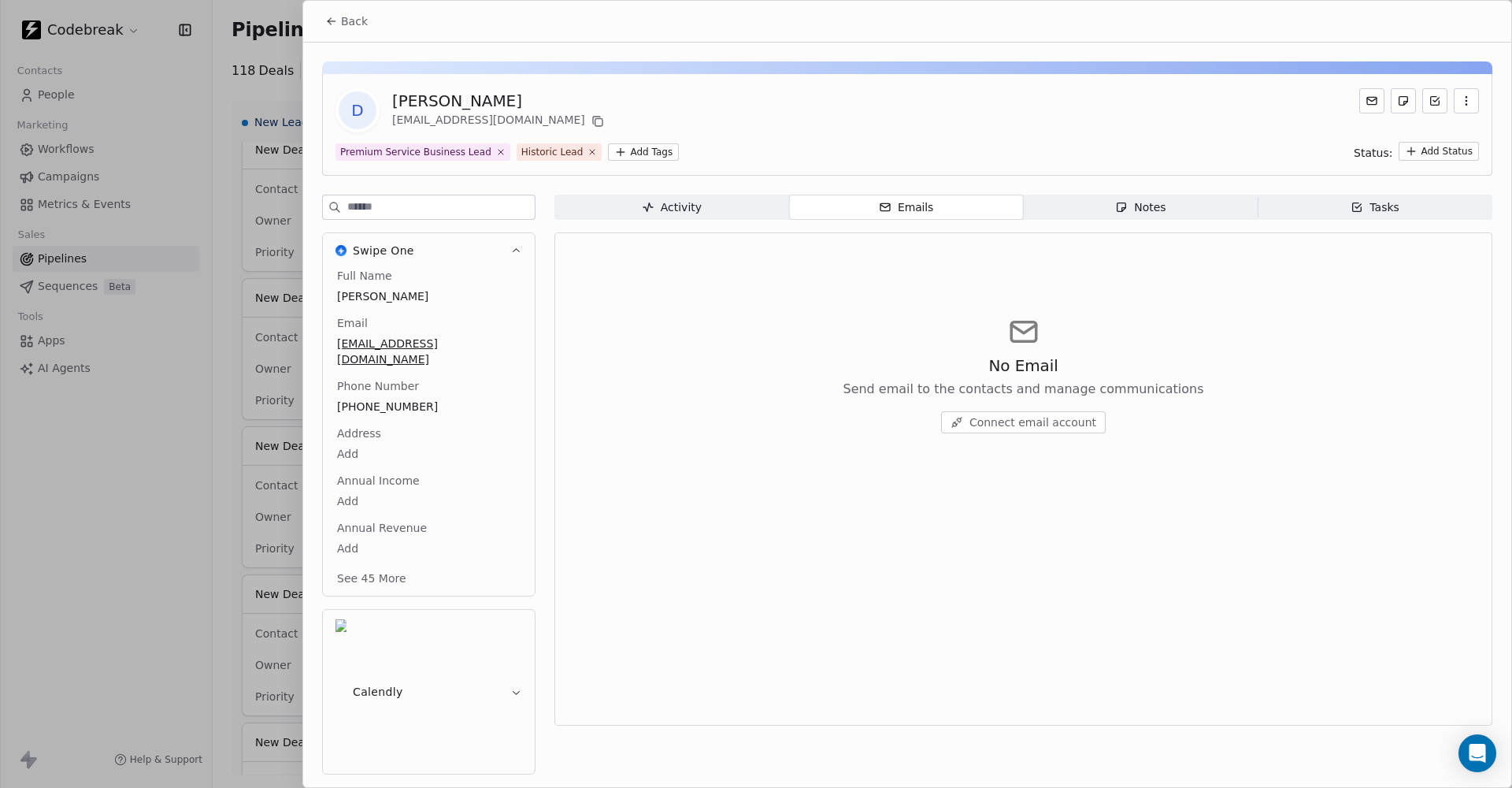
click at [1166, 194] on div "D Damien dc-fitness@hotmail.co.uk Premium Service Business Lead Historic Lead A…" at bounding box center [906, 413] width 1208 height 741
click at [1166, 209] on span "Notes Notes" at bounding box center [1142, 207] width 235 height 25
click at [698, 201] on div "Activity" at bounding box center [672, 208] width 60 height 17
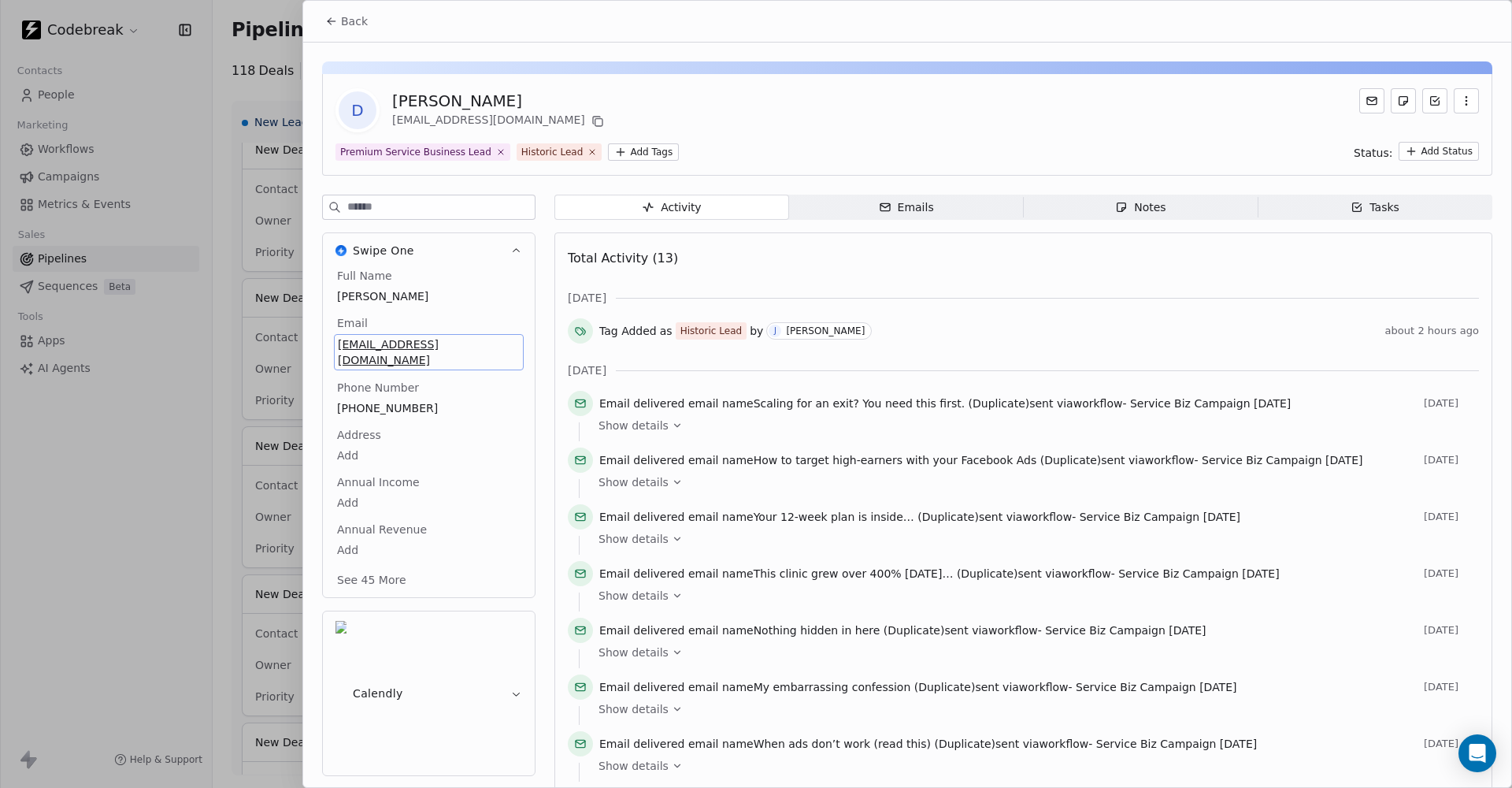
drag, startPoint x: 504, startPoint y: 346, endPoint x: 318, endPoint y: 332, distance: 186.5
click at [314, 339] on div "D Damien dc-fitness@hotmail.co.uk Premium Service Business Lead Historic Lead A…" at bounding box center [906, 545] width 1208 height 1006
click at [386, 342] on span "[EMAIL_ADDRESS][DOMAIN_NAME]" at bounding box center [428, 353] width 181 height 32
drag, startPoint x: 467, startPoint y: 343, endPoint x: 336, endPoint y: 331, distance: 131.5
click at [316, 334] on div "D Damien dc-fitness@hotmail.co.uk Premium Service Business Lead Historic Lead A…" at bounding box center [906, 545] width 1208 height 1006
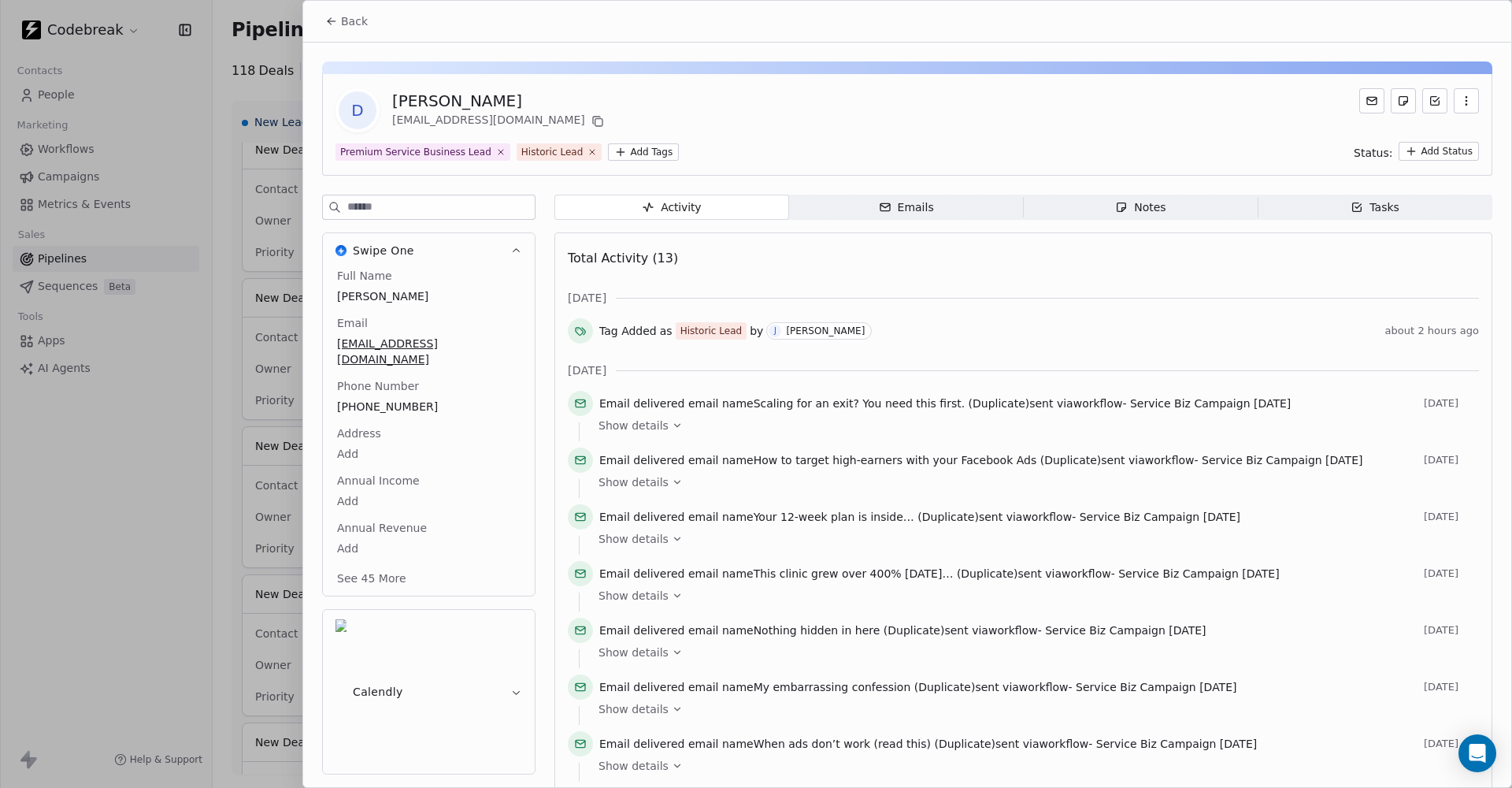
click at [1013, 86] on div "D Damien dc-fitness@hotmail.co.uk Premium Service Business Lead Historic Lead A…" at bounding box center [907, 125] width 1171 height 102
click at [361, 29] on button "Back" at bounding box center [346, 22] width 61 height 28
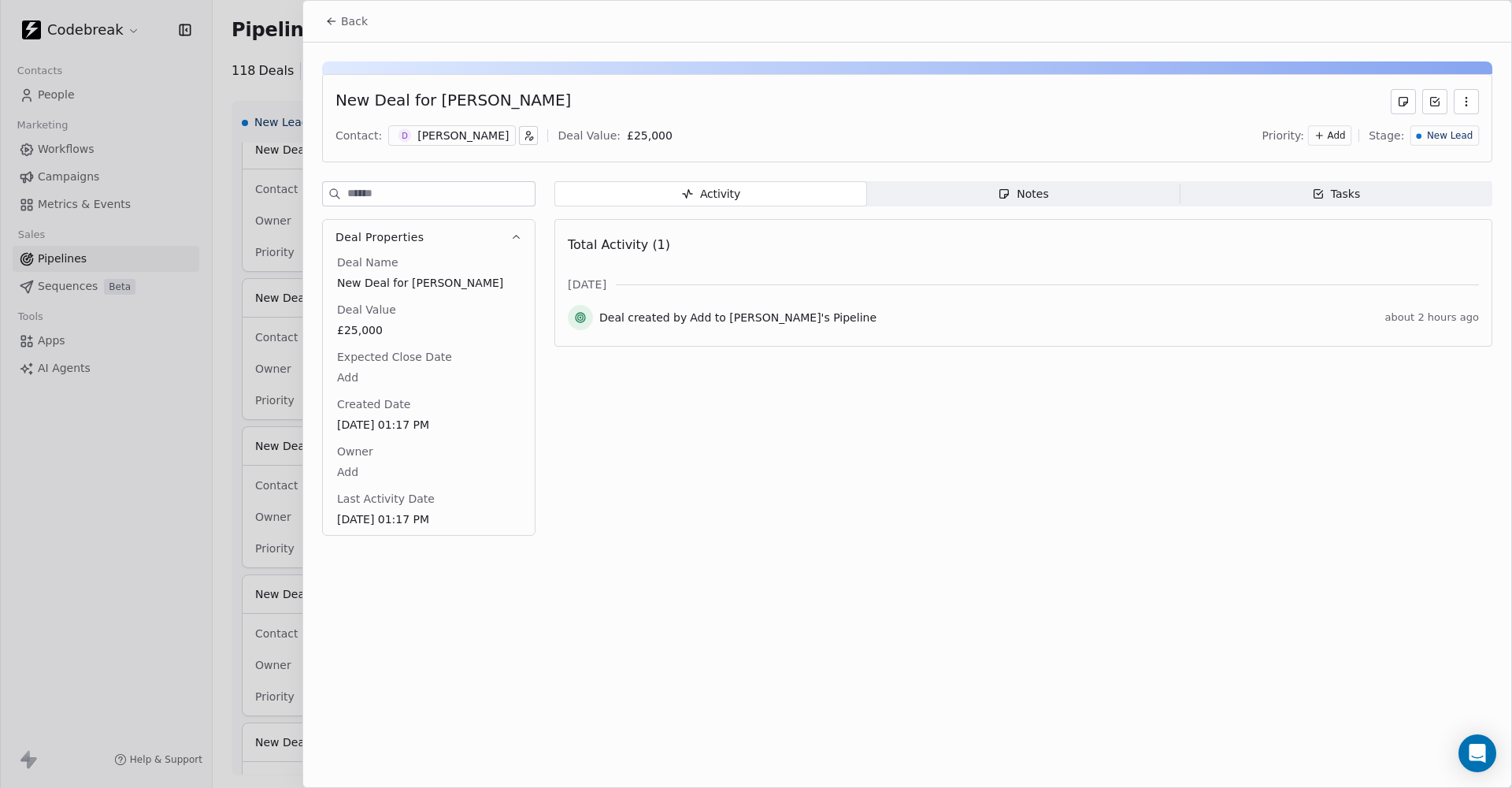
click at [357, 26] on span "Back" at bounding box center [354, 21] width 26 height 16
